Goal: Browse casually

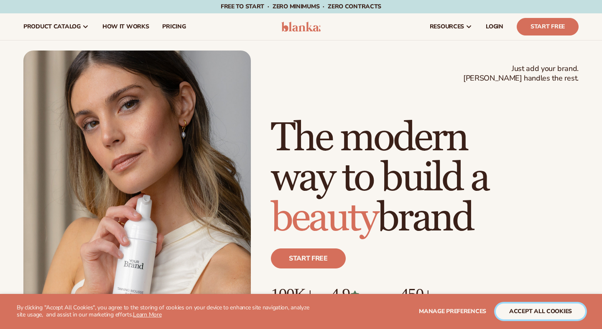
click at [528, 312] on button "accept all cookies" at bounding box center [540, 312] width 89 height 16
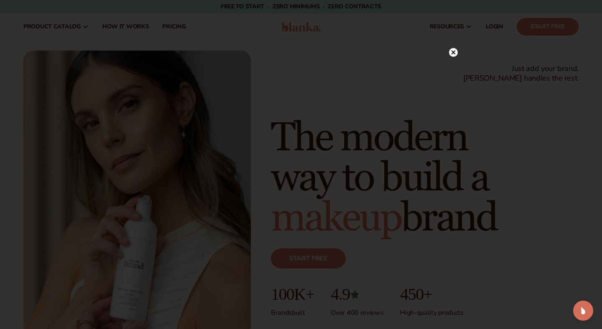
click at [454, 68] on circle at bounding box center [453, 69] width 9 height 9
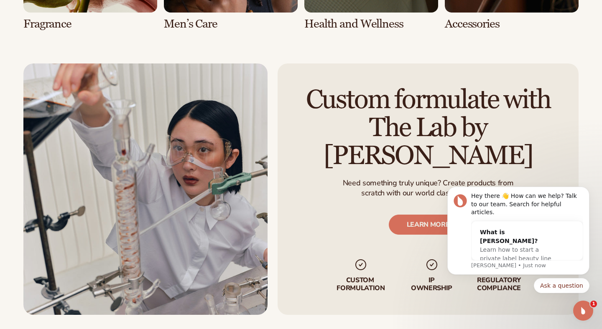
scroll to position [1896, 0]
